Goal: Information Seeking & Learning: Learn about a topic

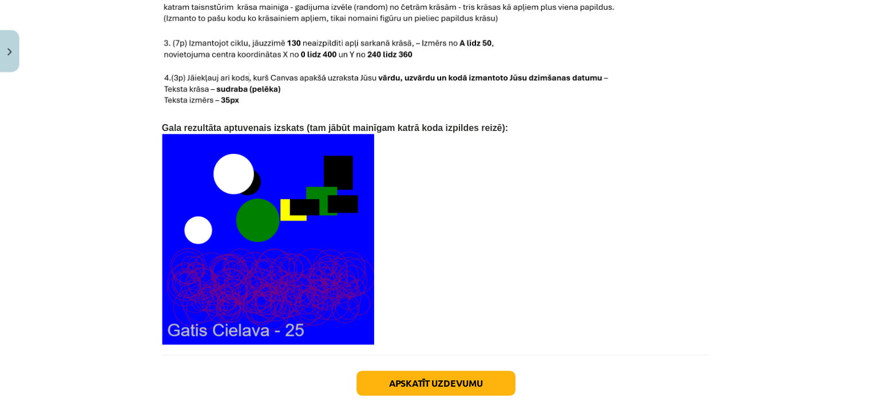
scroll to position [2476, 0]
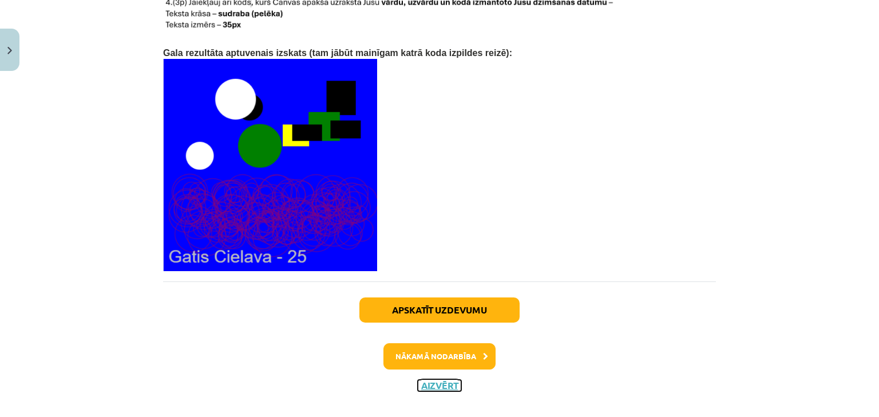
click at [430, 380] on button "Aizvērt" at bounding box center [439, 385] width 43 height 11
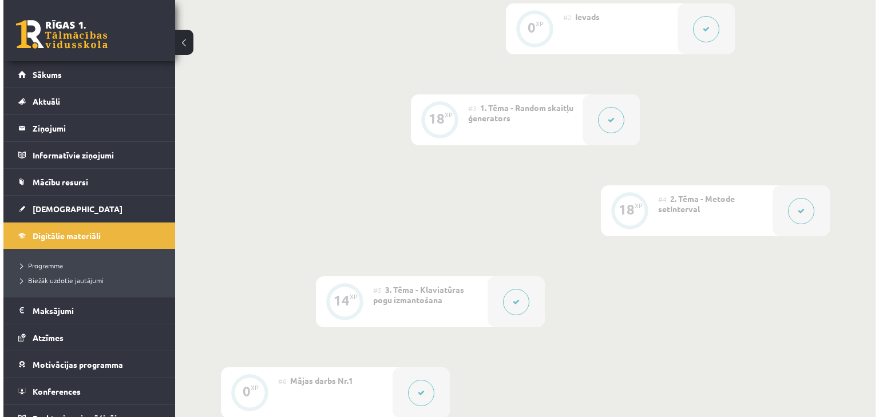
scroll to position [378, 0]
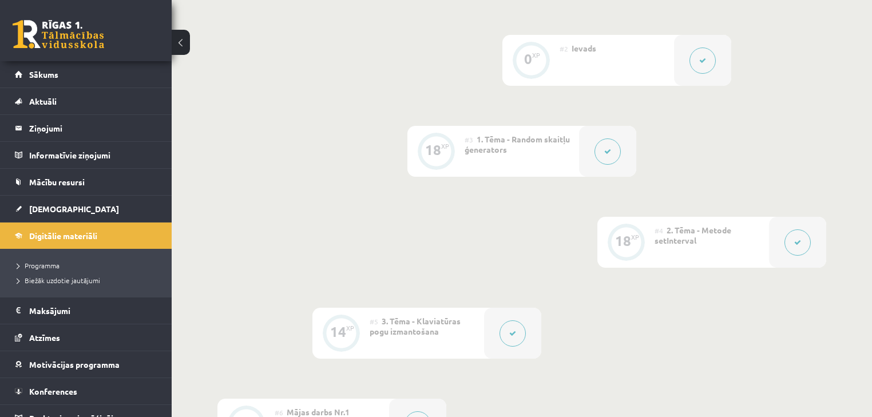
click at [606, 154] on icon at bounding box center [607, 151] width 7 height 7
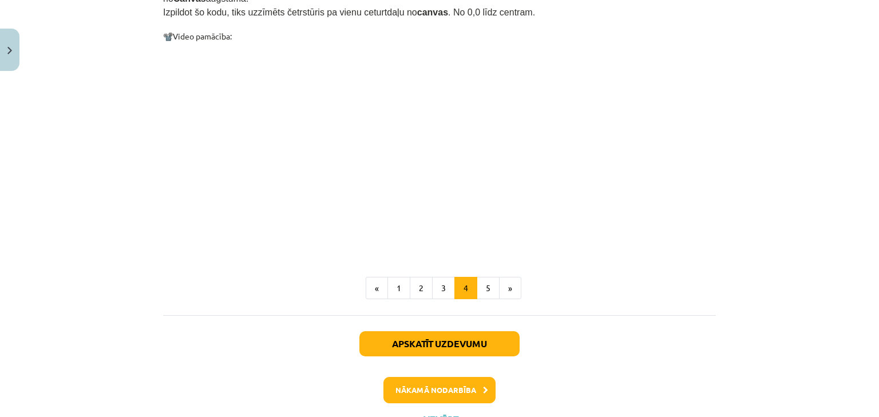
scroll to position [1143, 0]
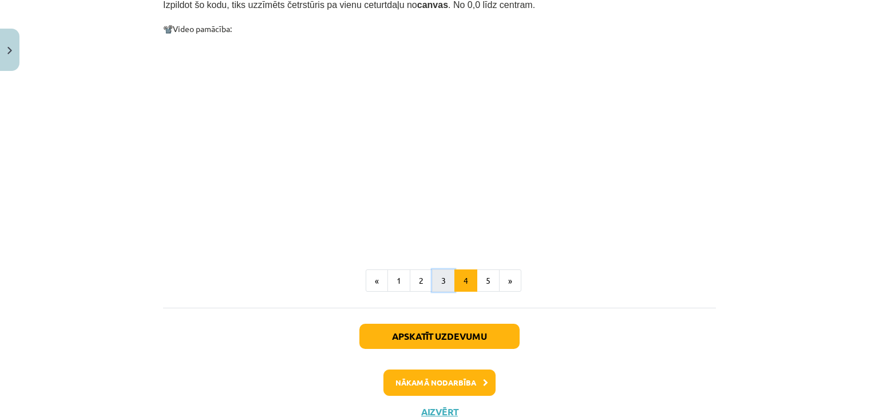
click at [438, 269] on button "3" at bounding box center [443, 280] width 23 height 23
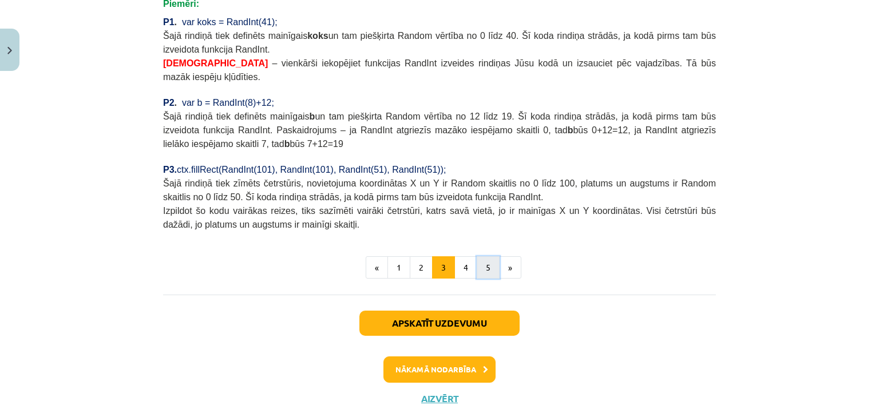
click at [484, 256] on button "5" at bounding box center [488, 267] width 23 height 23
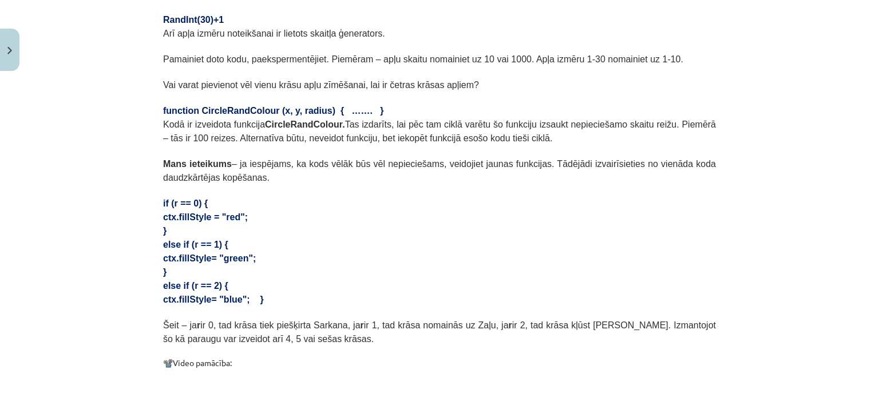
scroll to position [342, 0]
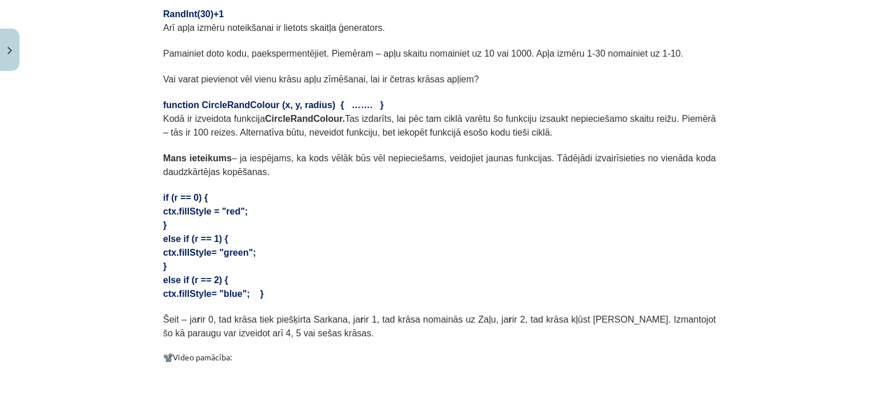
drag, startPoint x: 156, startPoint y: 176, endPoint x: 280, endPoint y: 275, distance: 159.2
click at [280, 275] on div "18 XP Saņemsi Ļoti grūts 106 pilda Apraksts Uzdevums Palīdzība Lapaspuse 9 no 9…" at bounding box center [439, 253] width 566 height 1037
copy div "if (r == 0) { ctx.fillStyle = "red"; } else if (r == 1) { ctx.fillStyle= "green…"
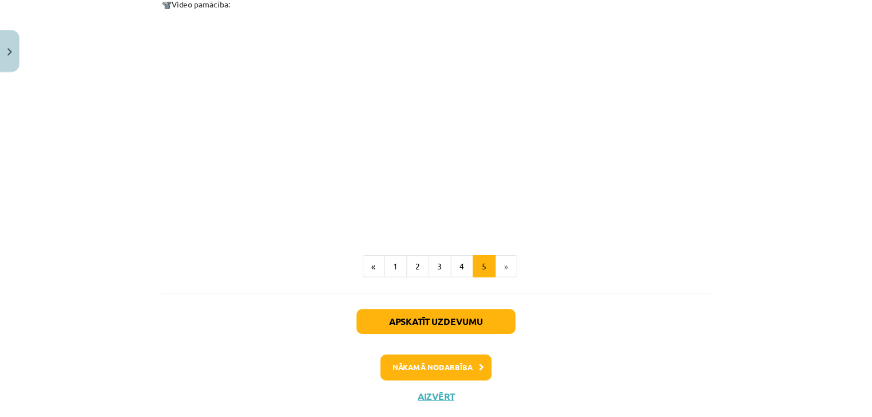
scroll to position [710, 0]
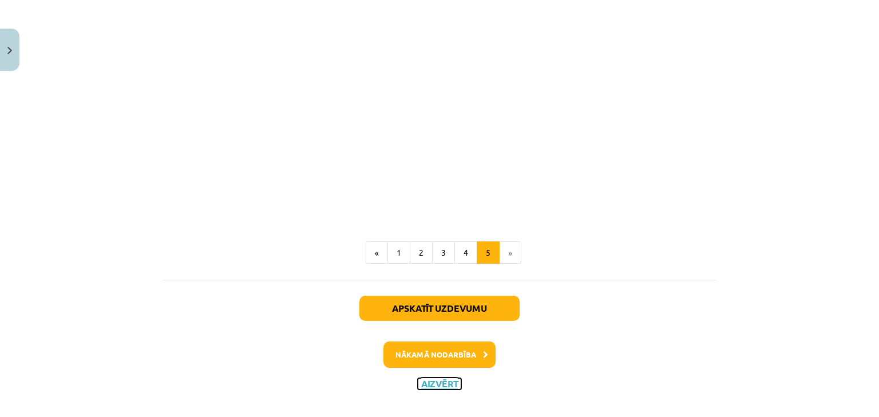
click at [427, 378] on button "Aizvērt" at bounding box center [439, 383] width 43 height 11
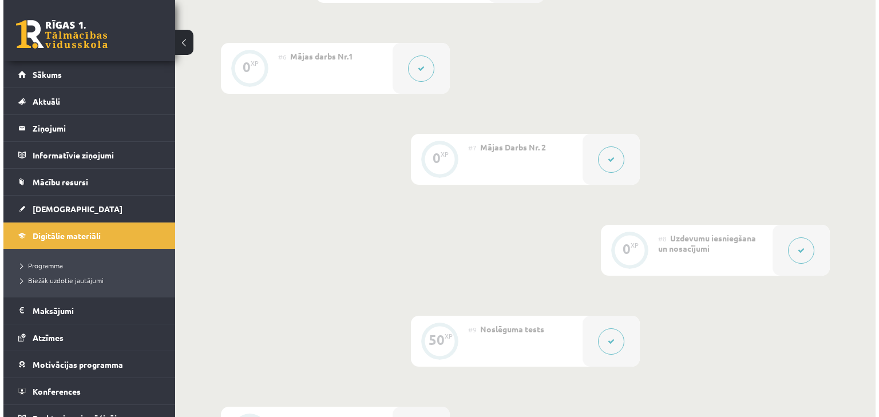
scroll to position [744, 0]
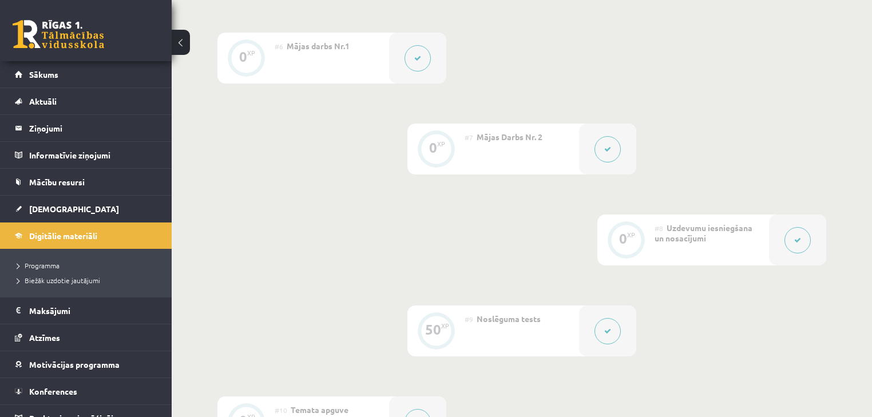
click at [409, 61] on button at bounding box center [418, 58] width 26 height 26
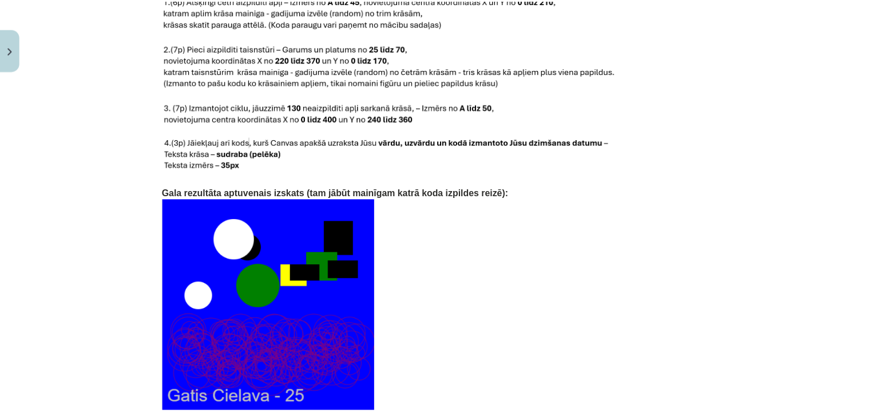
scroll to position [2476, 0]
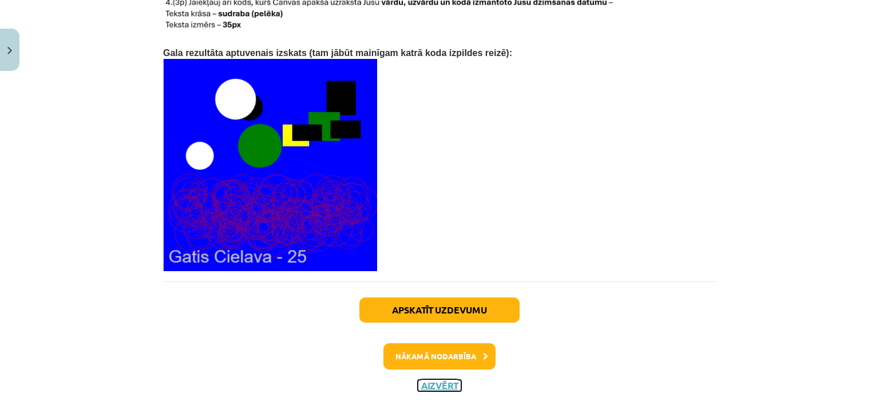
click at [442, 380] on button "Aizvērt" at bounding box center [439, 385] width 43 height 11
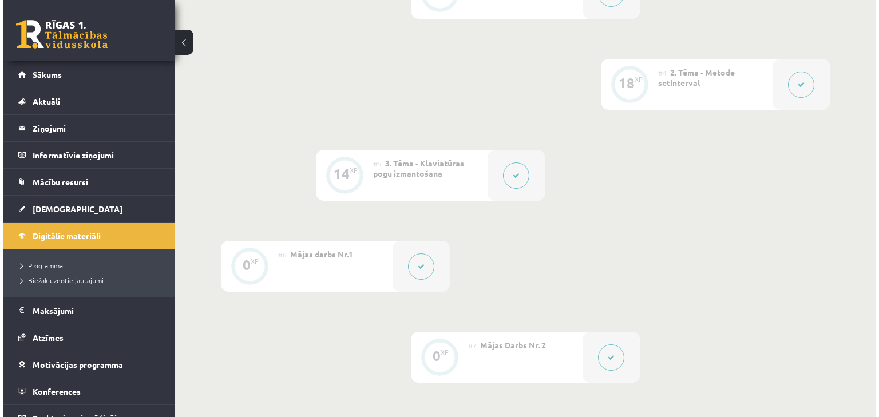
scroll to position [515, 0]
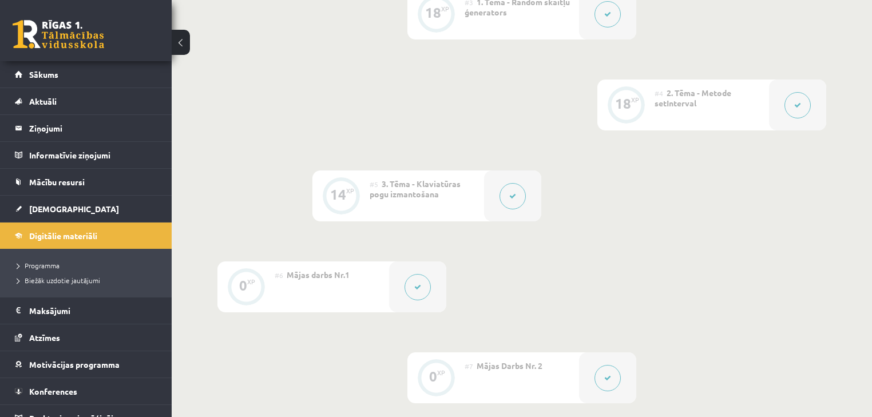
click at [597, 22] on button at bounding box center [607, 14] width 26 height 26
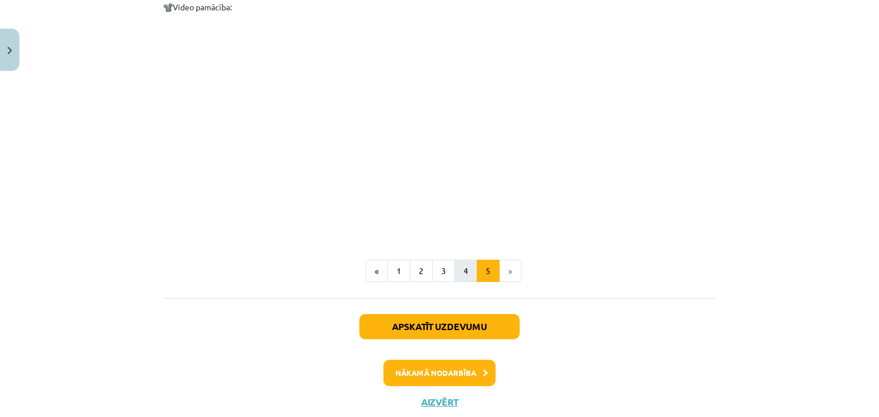
scroll to position [710, 0]
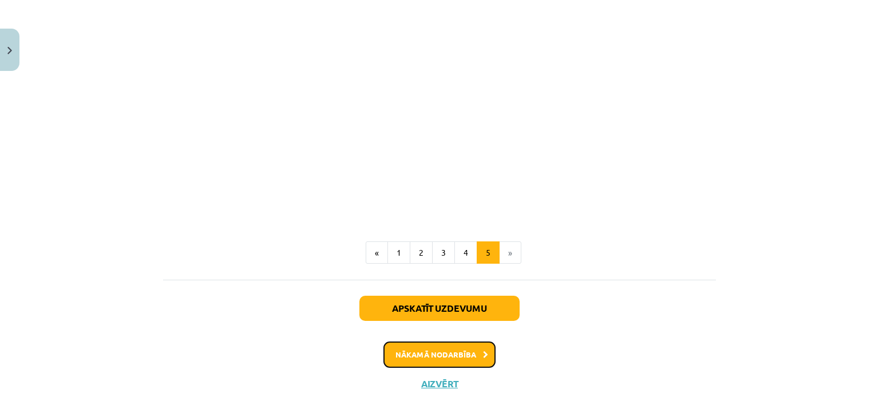
click at [453, 344] on button "Nākamā nodarbība" at bounding box center [439, 355] width 112 height 26
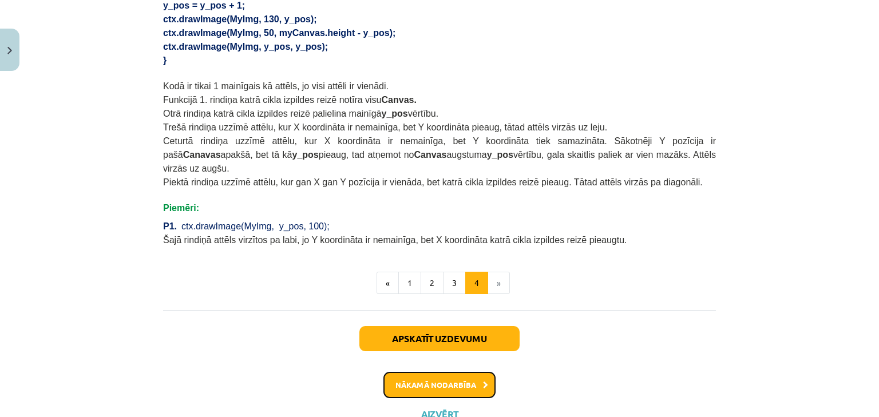
scroll to position [809, 0]
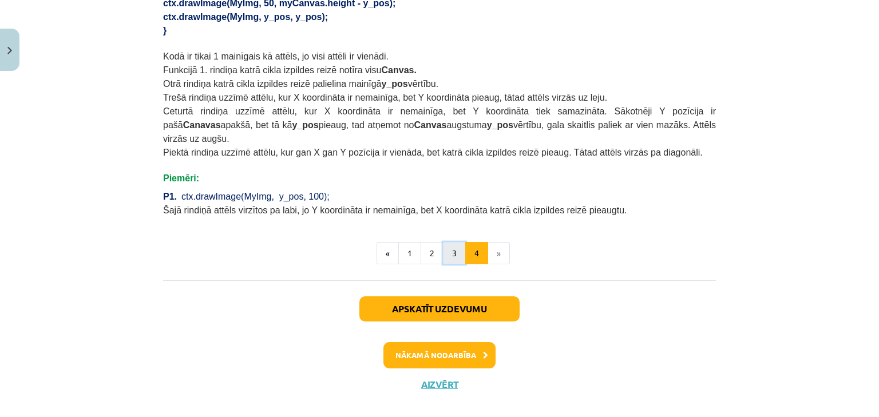
click at [451, 242] on button "3" at bounding box center [454, 253] width 23 height 23
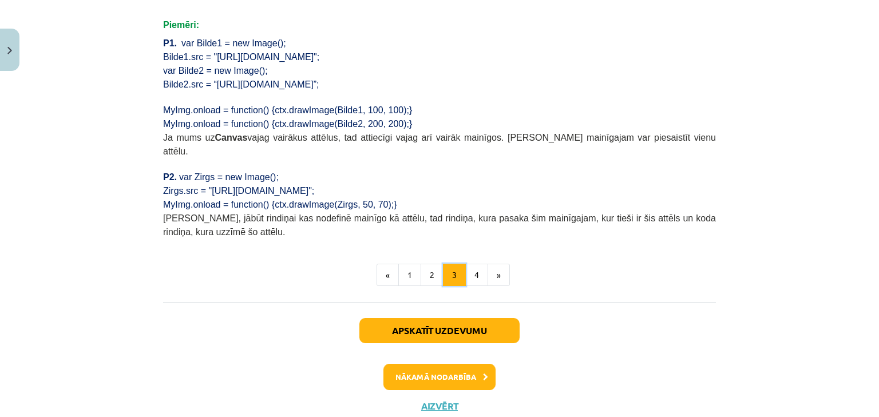
scroll to position [890, 0]
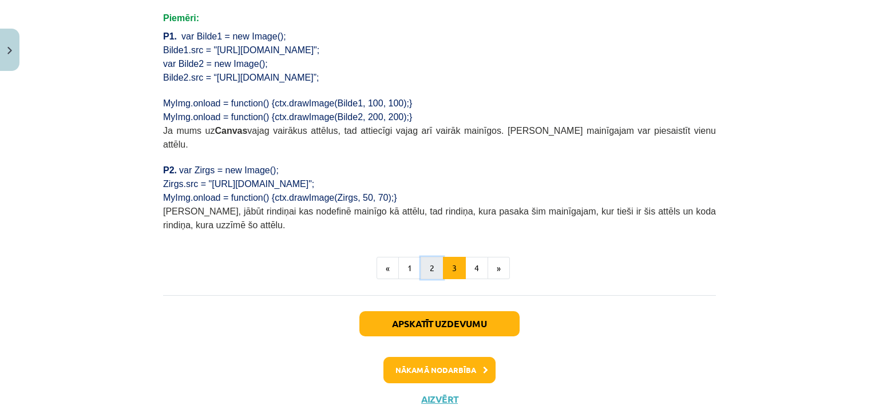
click at [428, 257] on button "2" at bounding box center [432, 268] width 23 height 23
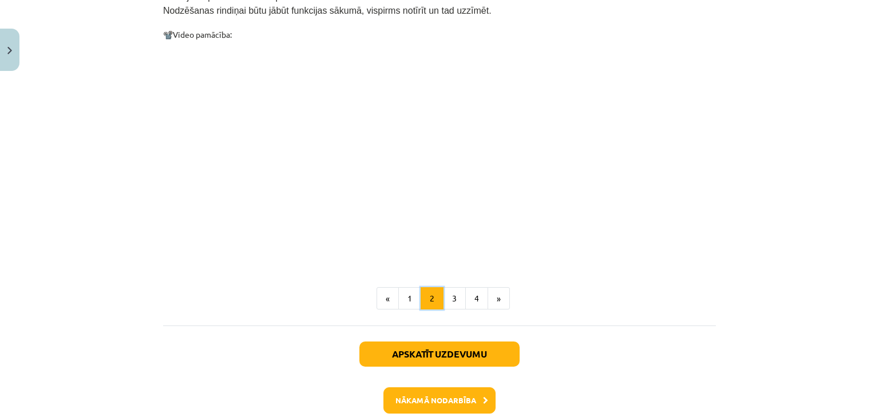
scroll to position [1161, 0]
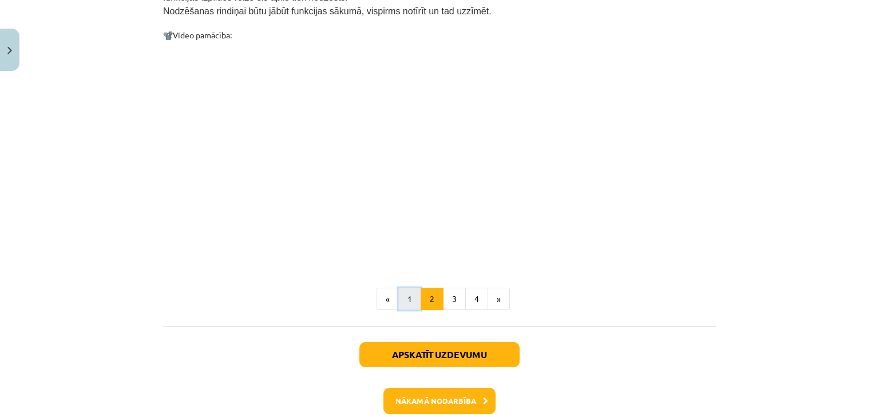
click at [402, 288] on button "1" at bounding box center [409, 299] width 23 height 23
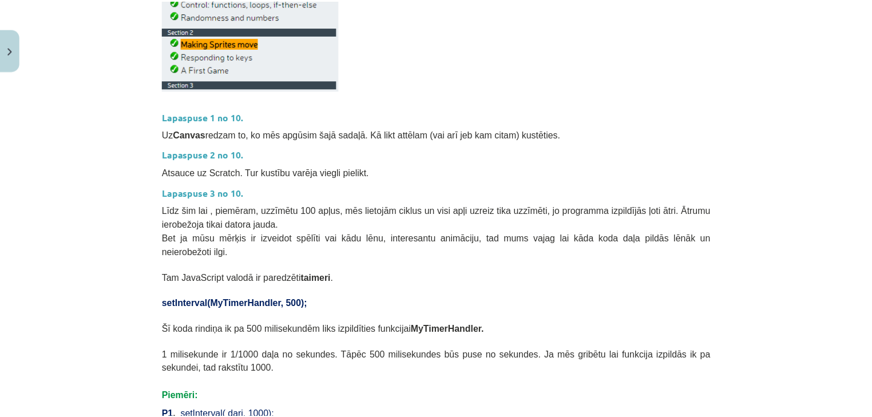
scroll to position [547, 0]
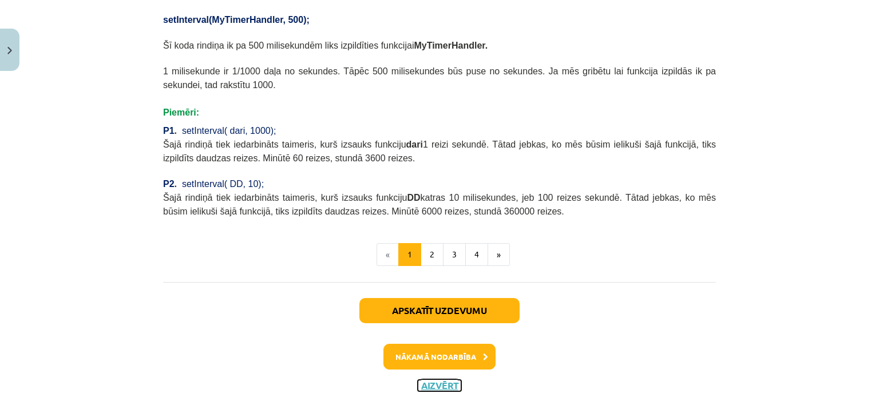
click at [418, 380] on button "Aizvērt" at bounding box center [439, 385] width 43 height 11
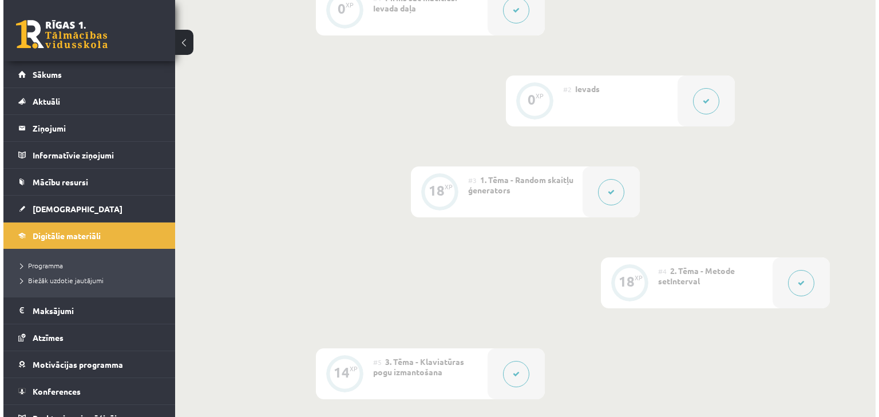
scroll to position [286, 0]
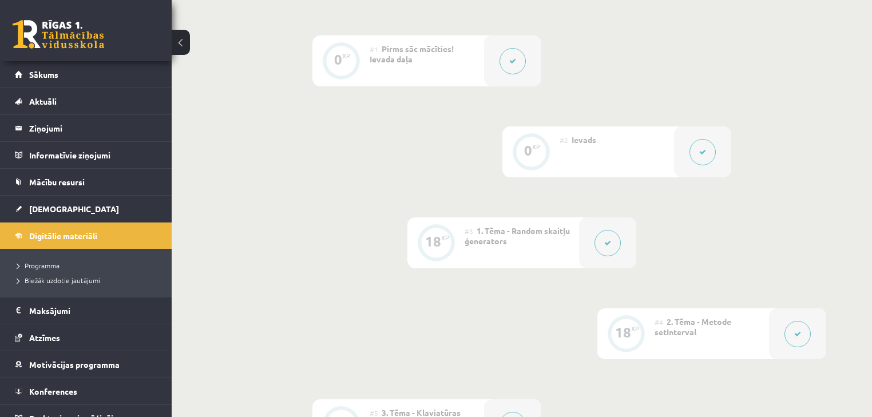
click at [695, 156] on button at bounding box center [702, 152] width 26 height 26
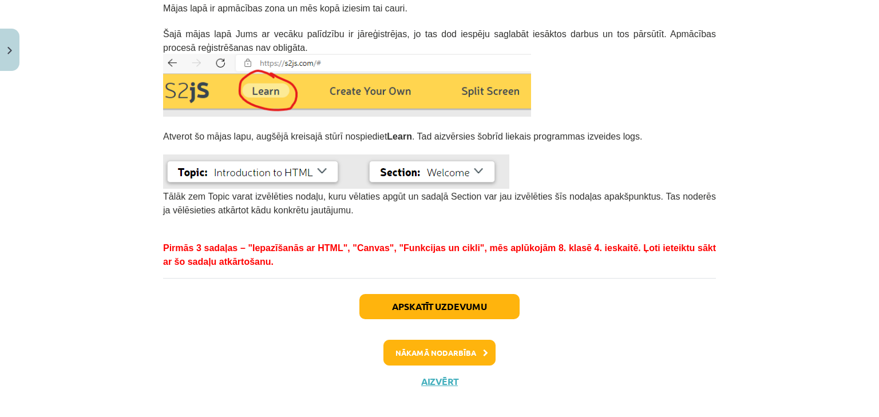
scroll to position [332, 0]
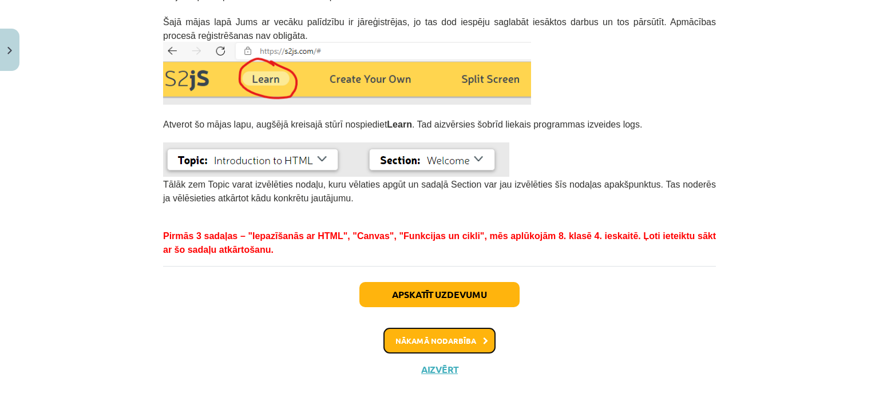
click at [457, 336] on button "Nākamā nodarbība" at bounding box center [439, 341] width 112 height 26
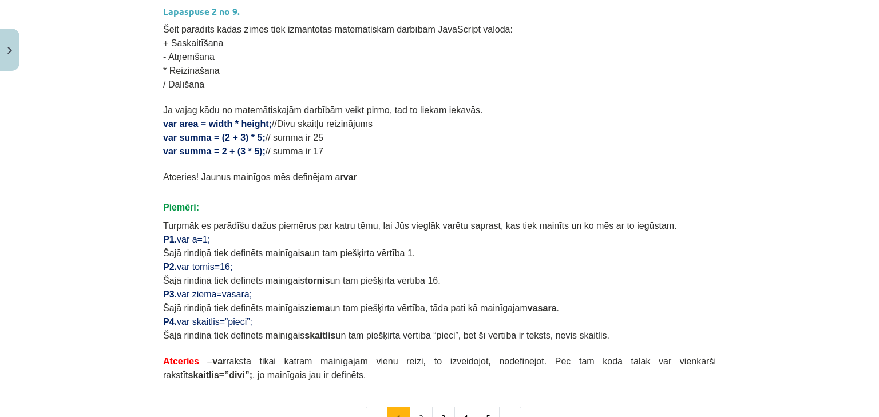
scroll to position [736, 0]
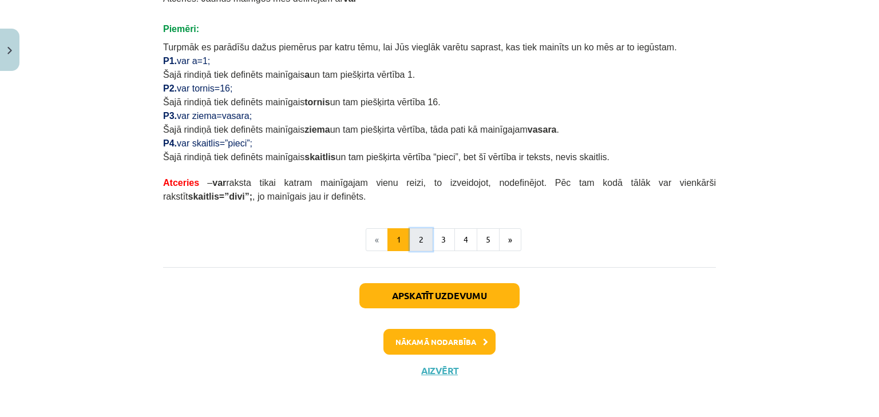
click at [419, 241] on button "2" at bounding box center [421, 239] width 23 height 23
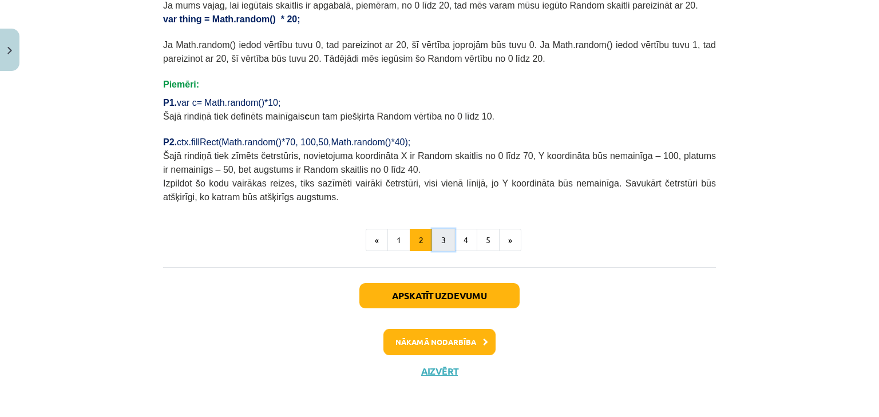
click at [435, 241] on button "3" at bounding box center [443, 240] width 23 height 23
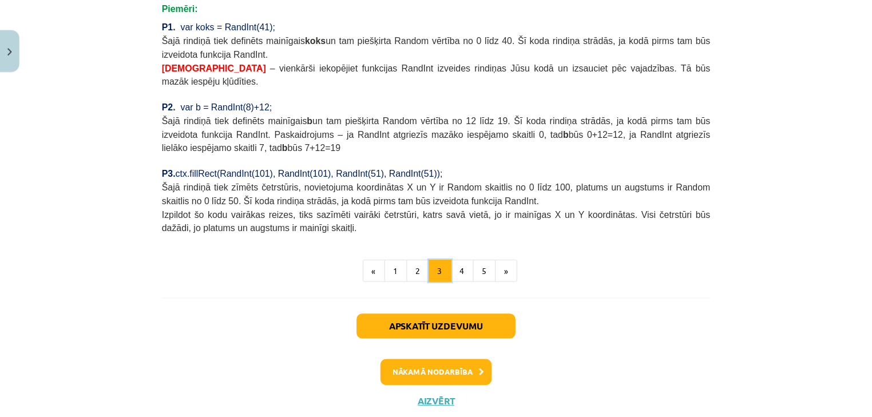
scroll to position [992, 0]
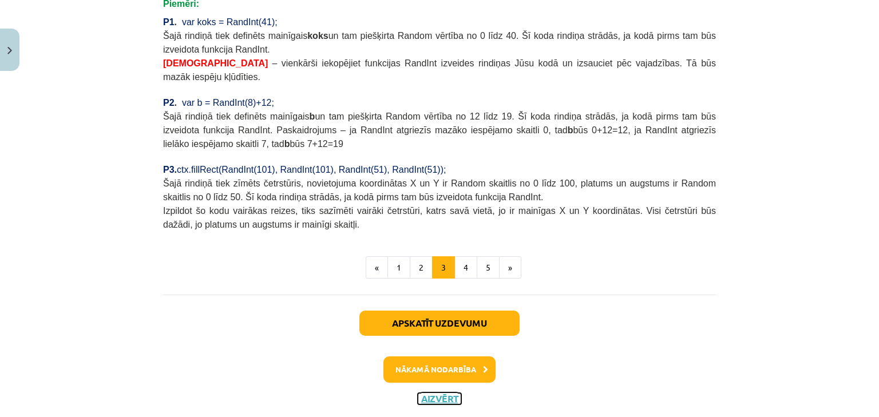
click at [446, 393] on button "Aizvērt" at bounding box center [439, 398] width 43 height 11
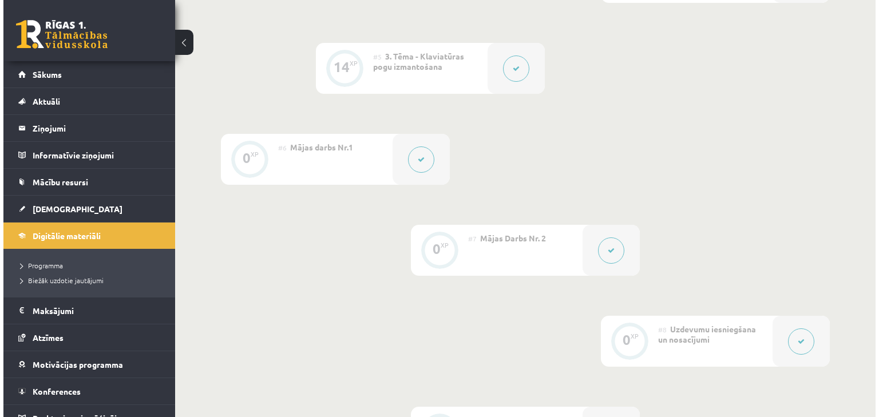
scroll to position [606, 0]
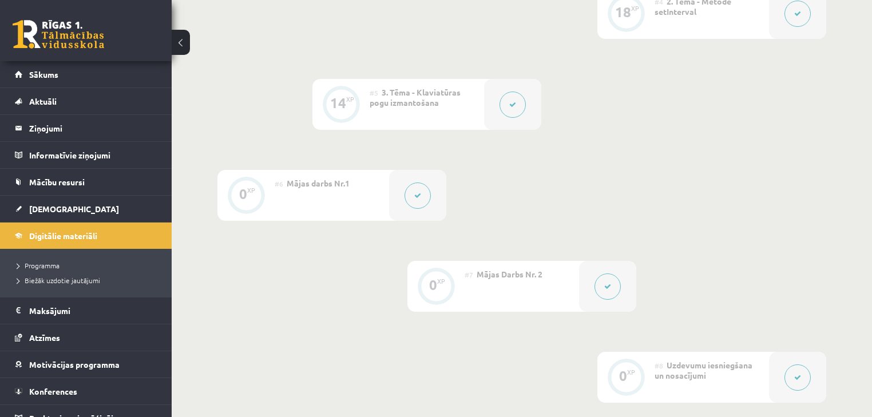
click at [421, 193] on button at bounding box center [418, 196] width 26 height 26
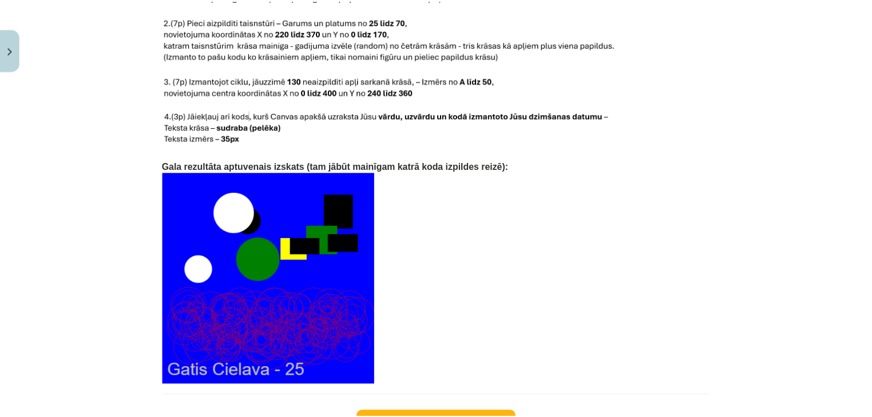
scroll to position [2476, 0]
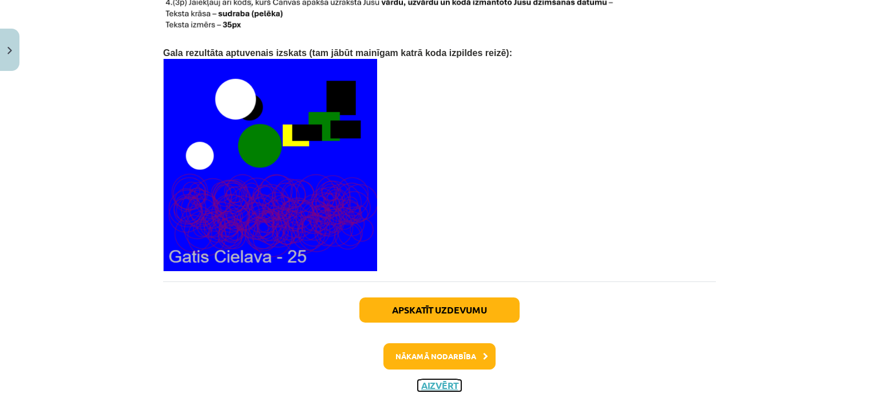
click at [428, 380] on button "Aizvērt" at bounding box center [439, 385] width 43 height 11
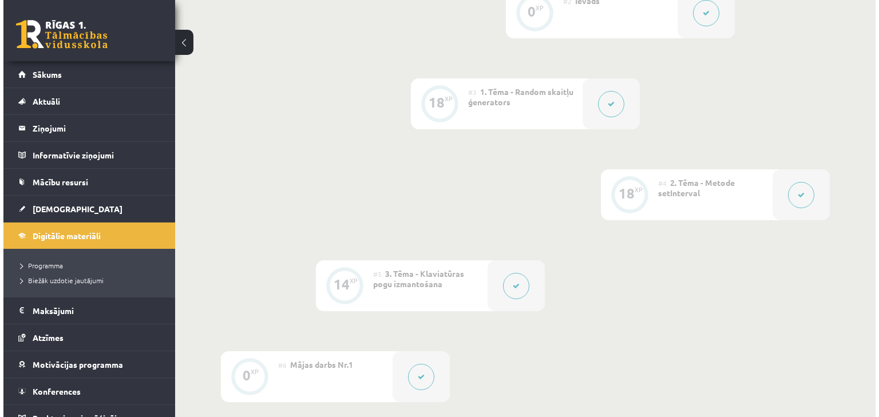
scroll to position [423, 0]
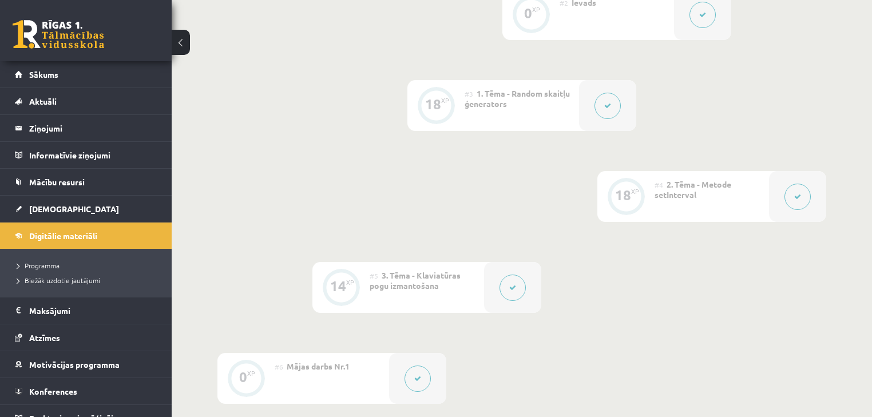
click at [611, 108] on button at bounding box center [607, 106] width 26 height 26
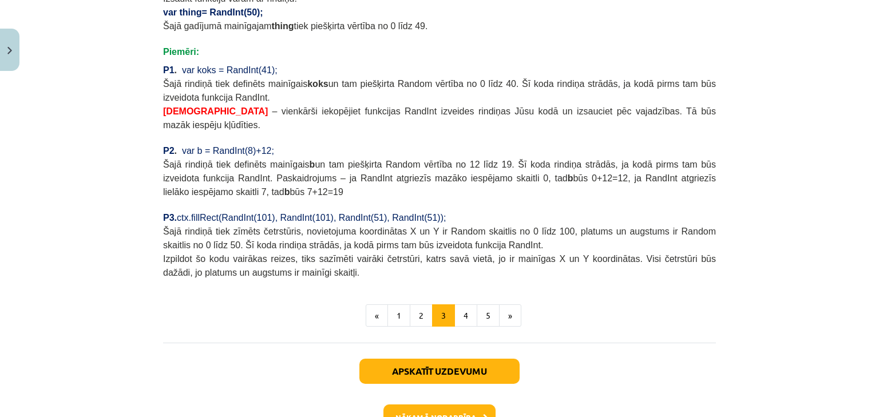
scroll to position [992, 0]
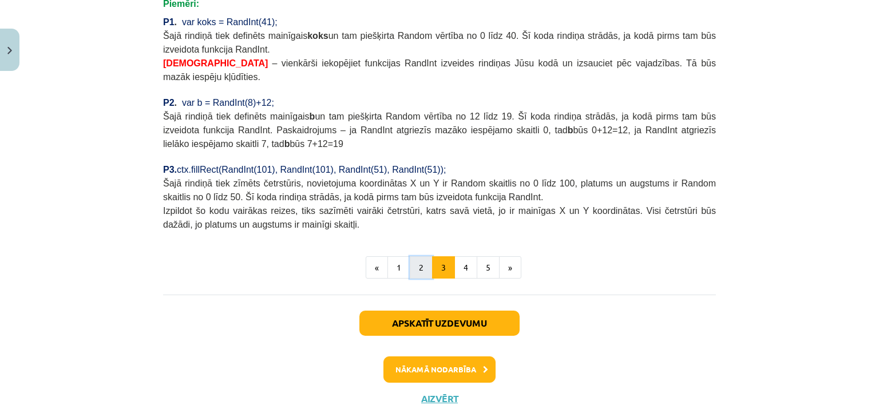
click at [419, 256] on button "2" at bounding box center [421, 267] width 23 height 23
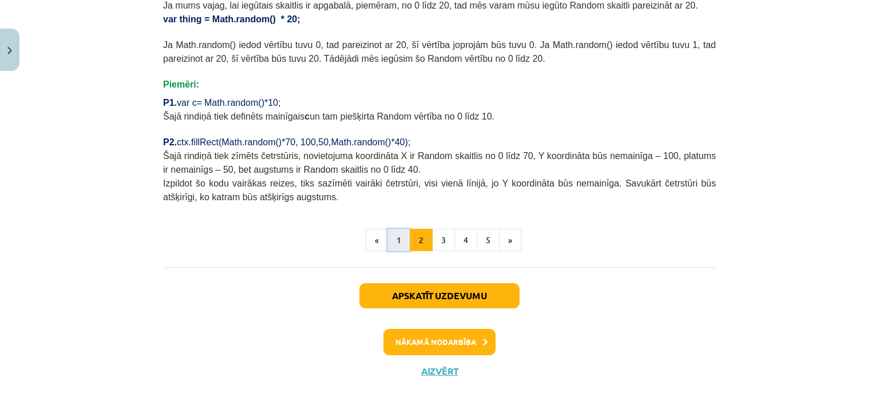
click at [396, 231] on button "1" at bounding box center [398, 240] width 23 height 23
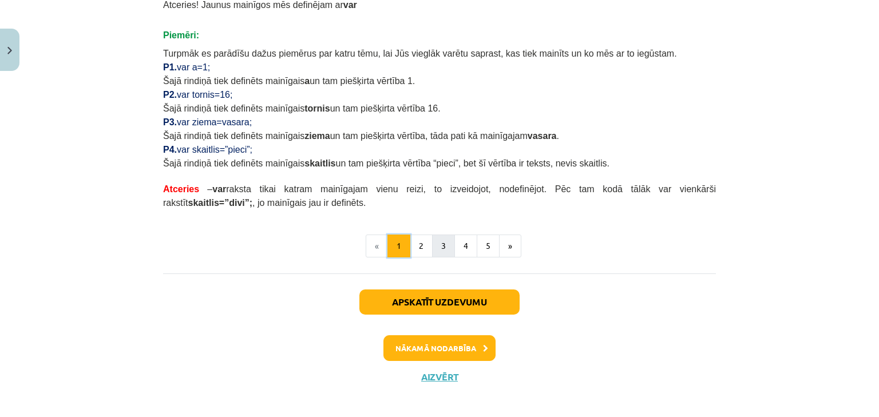
scroll to position [736, 0]
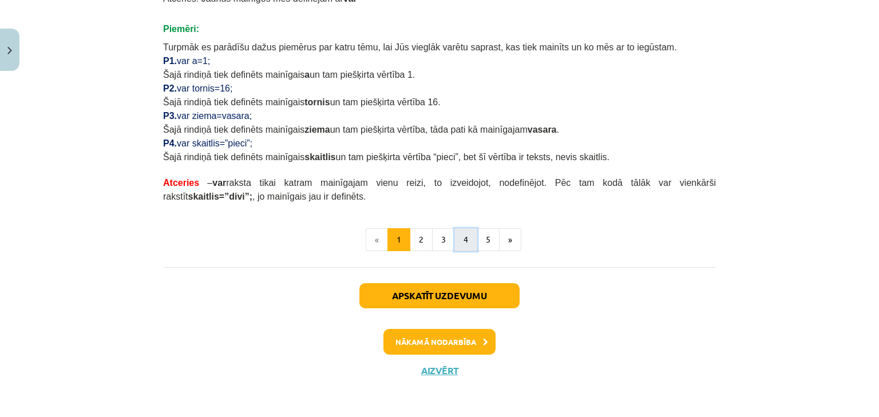
click at [462, 239] on button "4" at bounding box center [465, 239] width 23 height 23
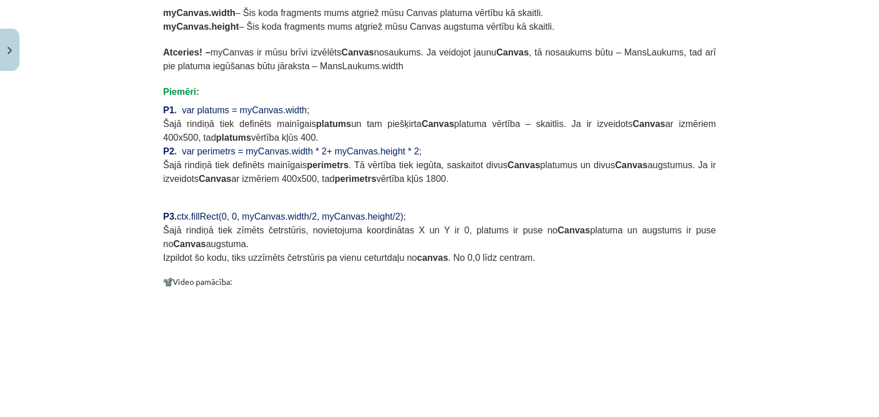
scroll to position [1143, 0]
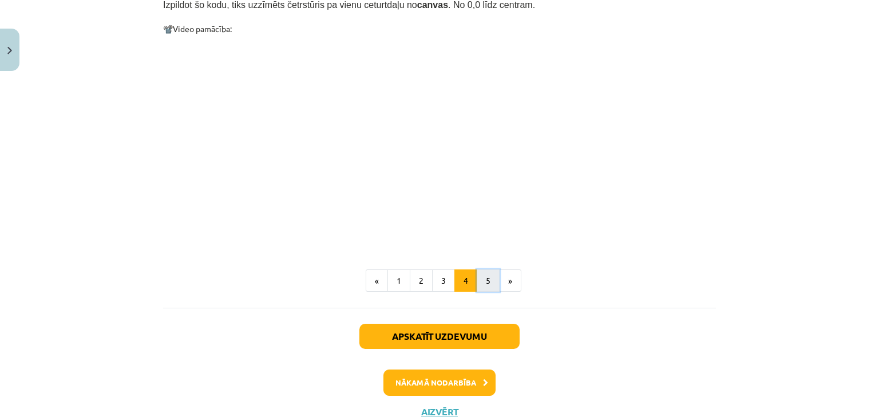
click at [481, 269] on button "5" at bounding box center [488, 280] width 23 height 23
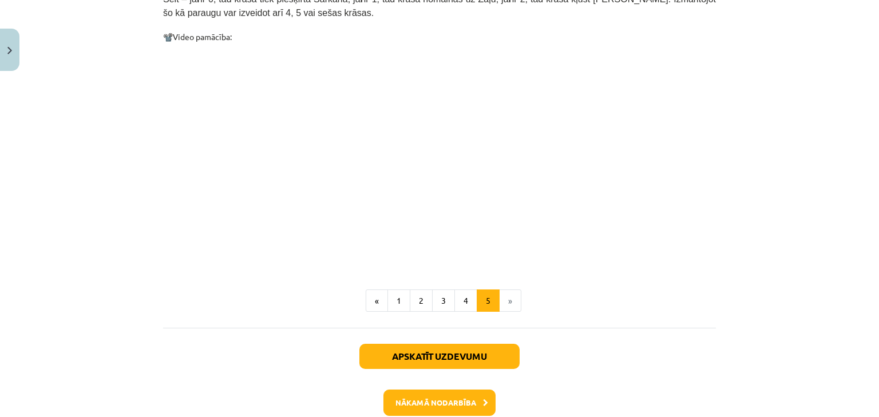
scroll to position [423, 0]
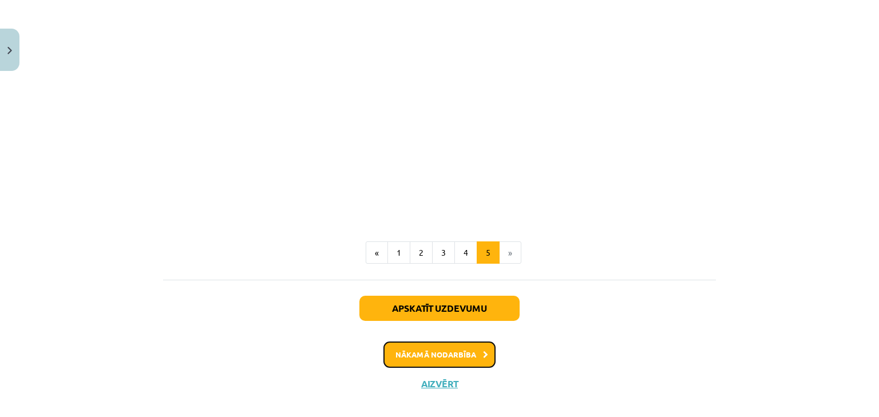
click at [449, 342] on button "Nākamā nodarbība" at bounding box center [439, 355] width 112 height 26
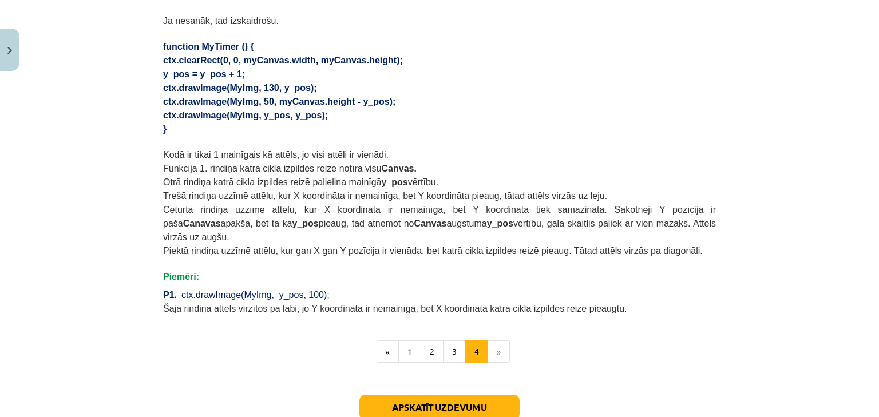
scroll to position [809, 0]
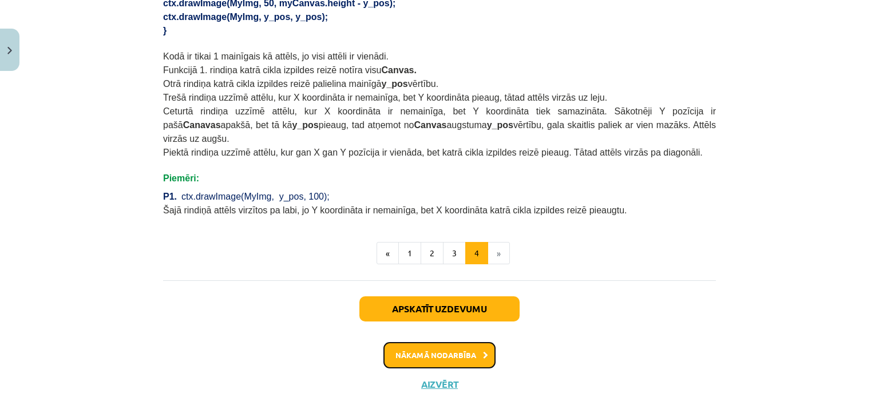
click at [449, 345] on button "Nākamā nodarbība" at bounding box center [439, 355] width 112 height 26
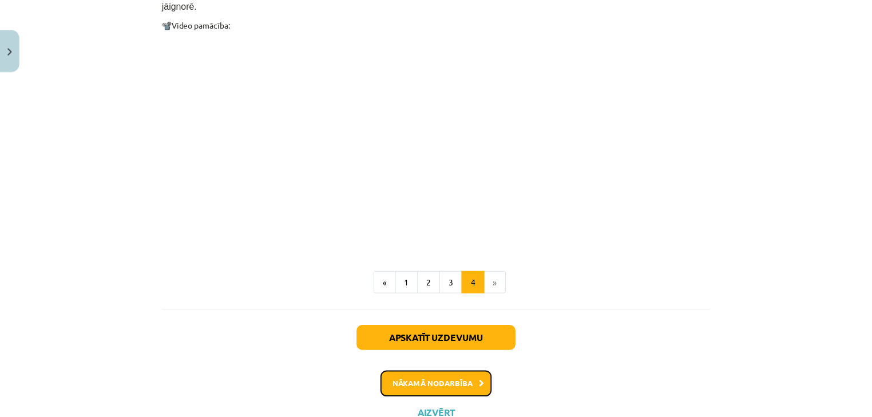
scroll to position [988, 0]
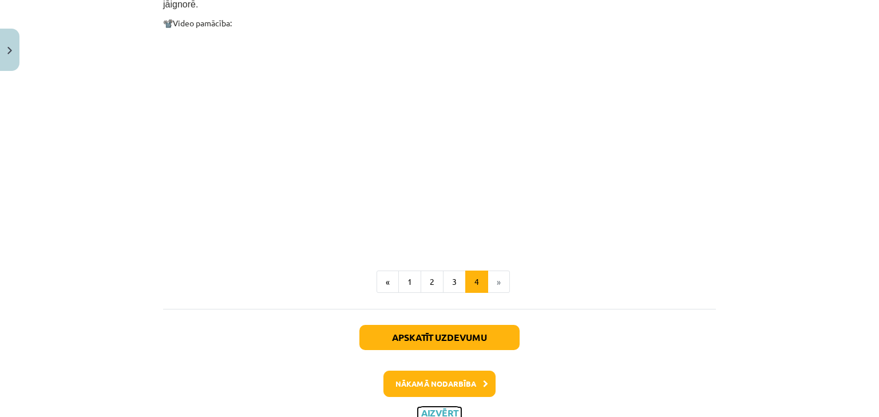
click at [438, 407] on button "Aizvērt" at bounding box center [439, 412] width 43 height 11
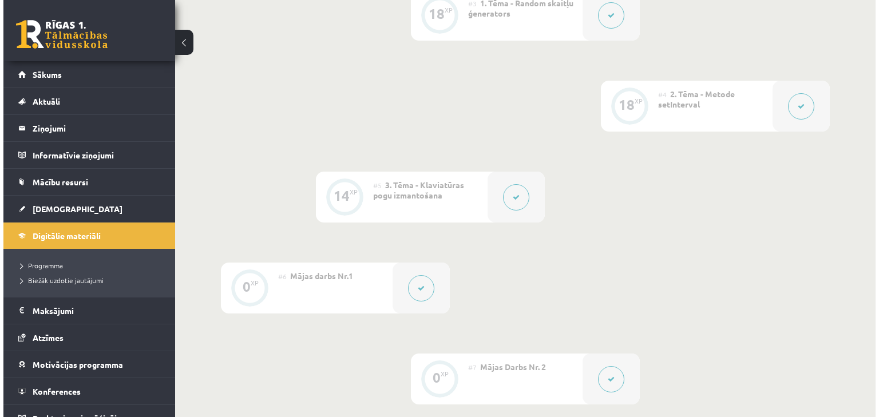
scroll to position [515, 0]
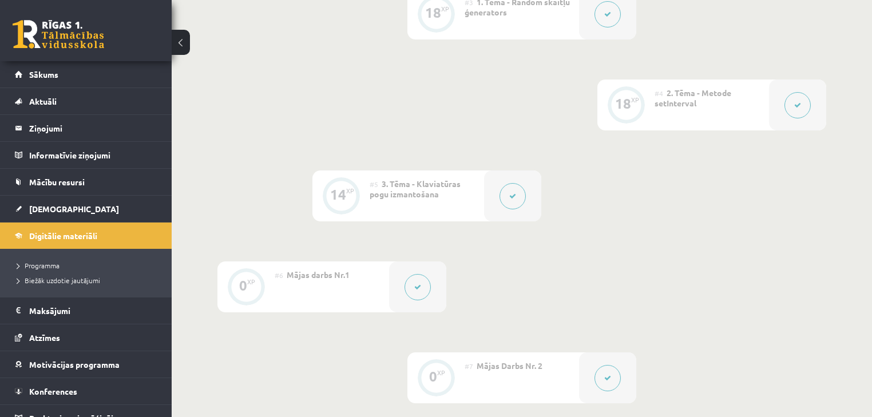
click at [416, 280] on button at bounding box center [418, 287] width 26 height 26
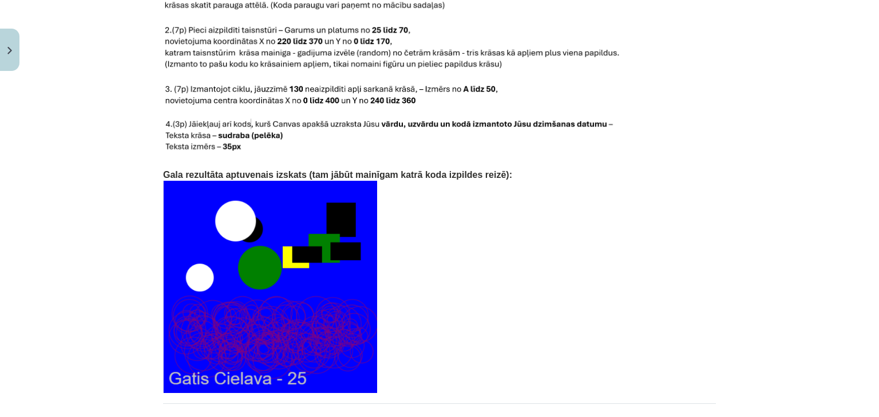
scroll to position [2476, 0]
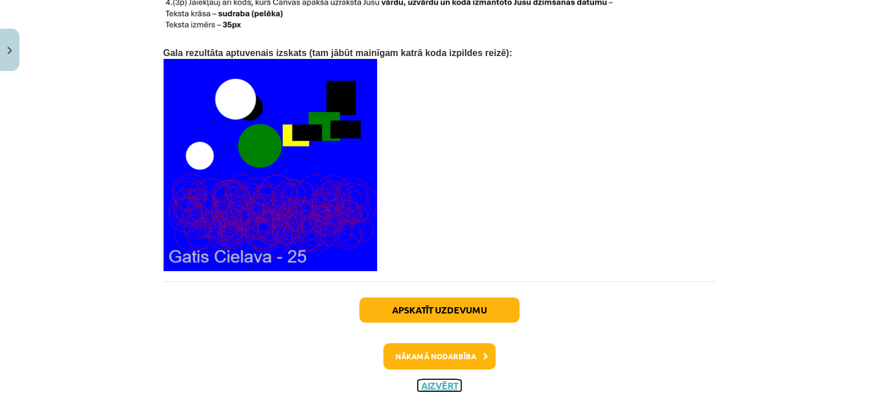
click at [434, 380] on button "Aizvērt" at bounding box center [439, 385] width 43 height 11
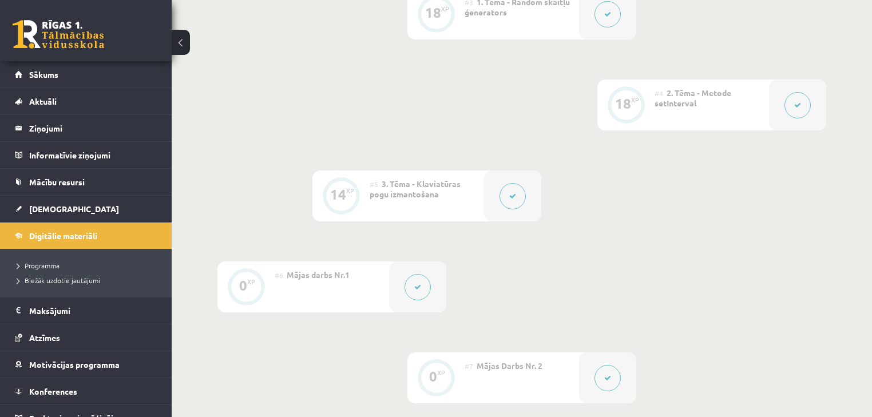
click at [423, 285] on button at bounding box center [418, 287] width 26 height 26
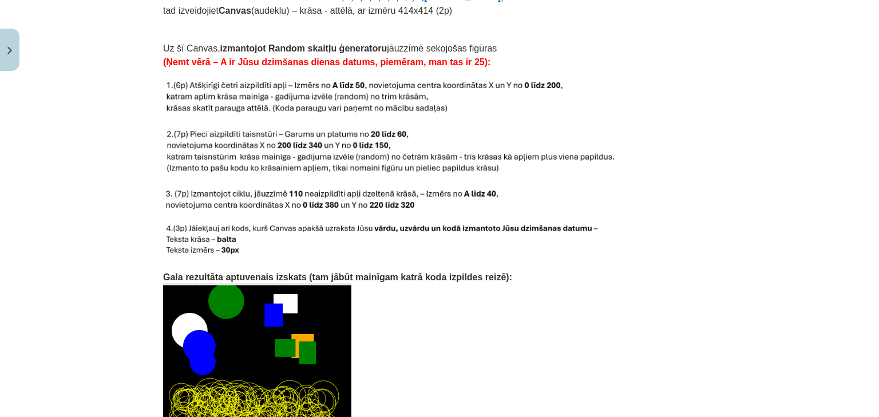
scroll to position [1236, 0]
